Goal: Transaction & Acquisition: Book appointment/travel/reservation

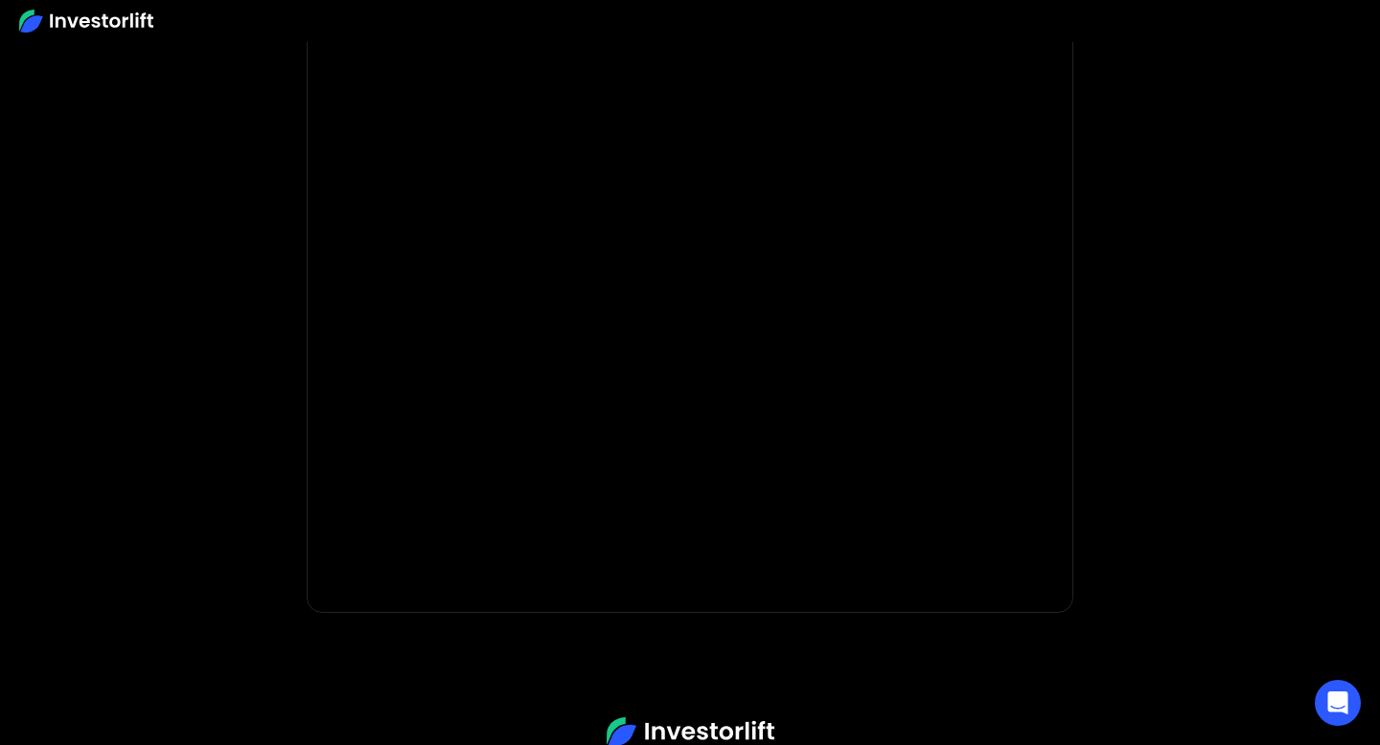
scroll to position [267, 0]
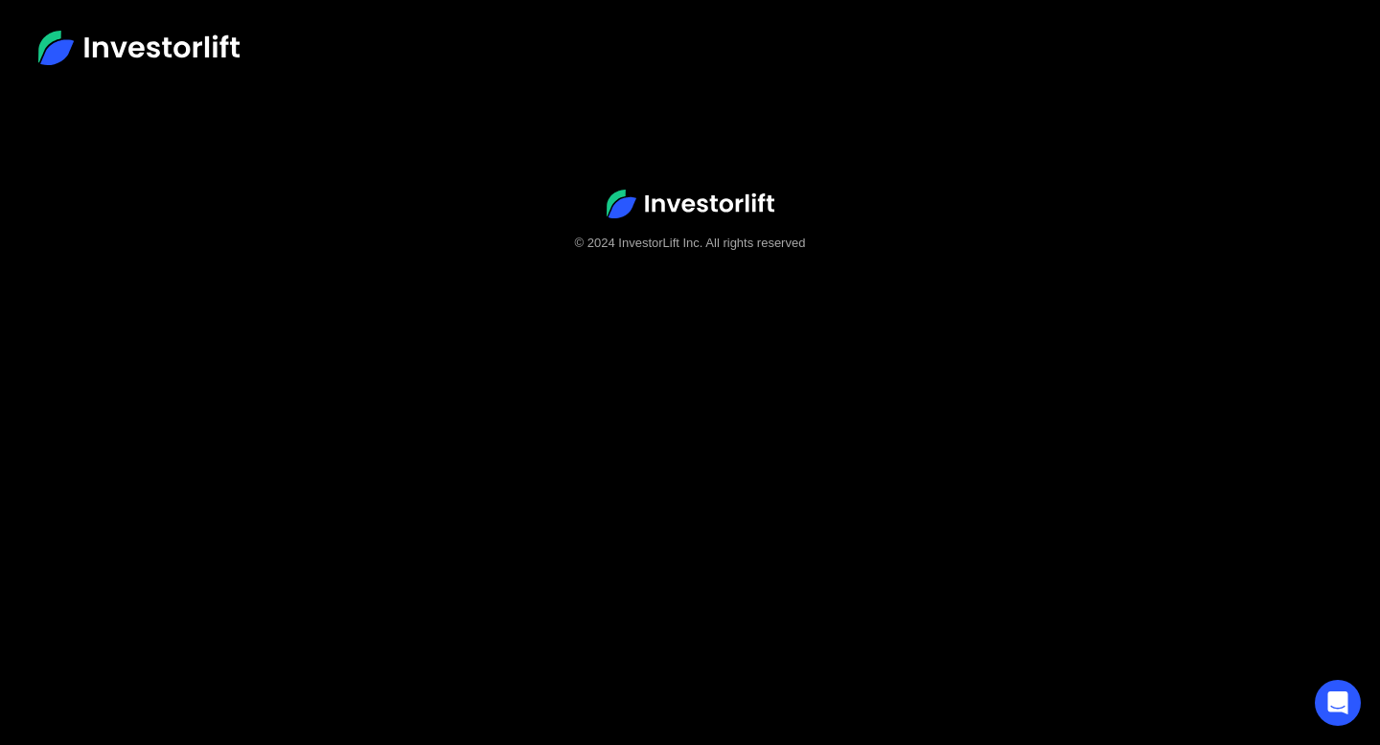
scroll to position [120, 0]
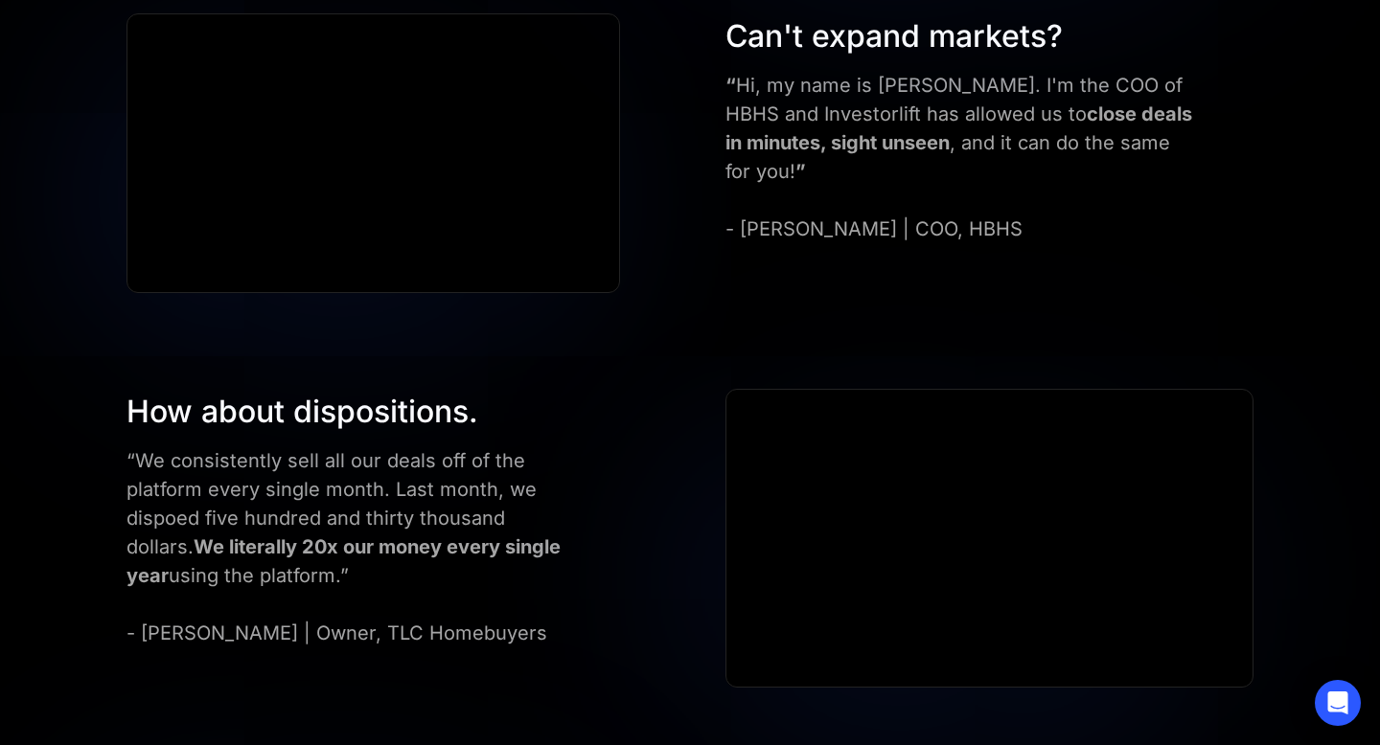
scroll to position [2327, 0]
